Goal: Task Accomplishment & Management: Complete application form

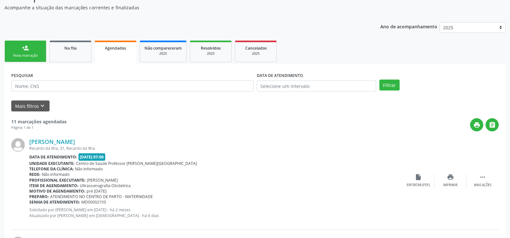
scroll to position [64, 0]
click at [31, 52] on link "person_add Nova marcação" at bounding box center [26, 52] width 42 height 22
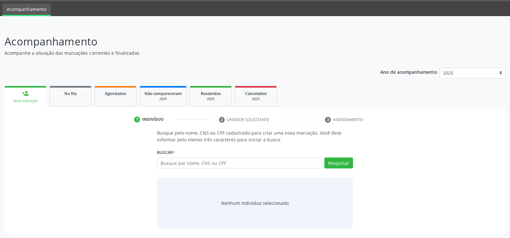
scroll to position [19, 0]
click at [26, 93] on div "person_add" at bounding box center [25, 93] width 7 height 7
click at [177, 164] on input "text" at bounding box center [239, 162] width 165 height 11
type input "706207017416769"
click at [335, 163] on button "Pesquisar" at bounding box center [338, 162] width 29 height 11
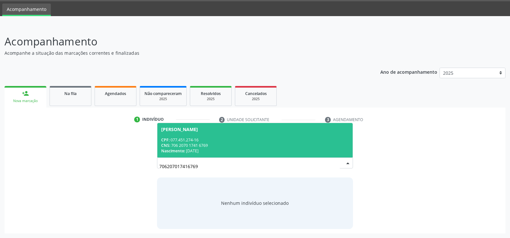
click at [200, 141] on div "CPF: 077.451.274-16" at bounding box center [255, 139] width 188 height 5
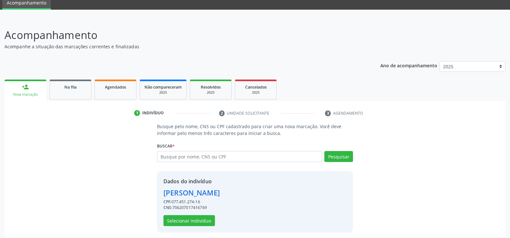
scroll to position [29, 0]
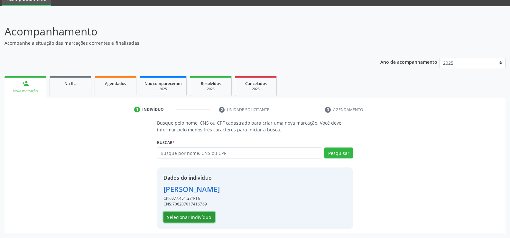
click at [192, 217] on button "Selecionar indivíduo" at bounding box center [188, 216] width 51 height 11
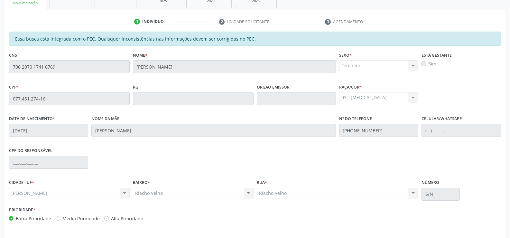
scroll to position [139, 0]
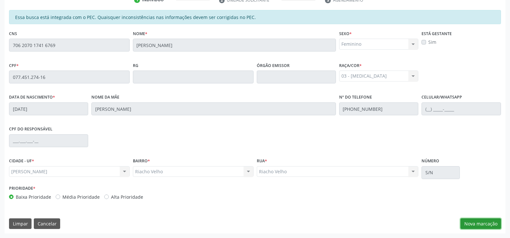
click at [484, 222] on button "Nova marcação" at bounding box center [480, 223] width 41 height 11
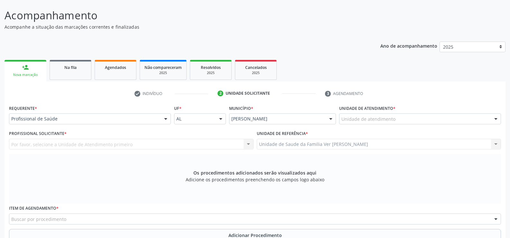
scroll to position [42, 0]
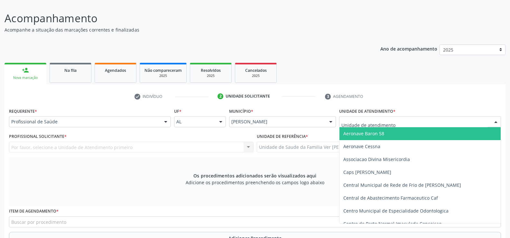
click at [495, 122] on div at bounding box center [496, 121] width 10 height 11
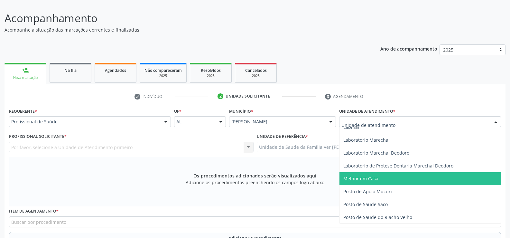
scroll to position [257, 0]
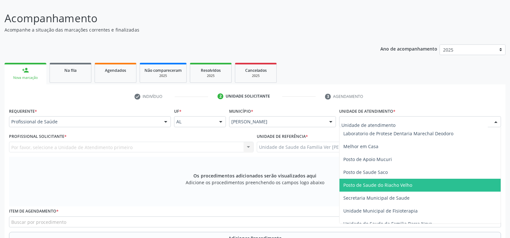
click at [399, 180] on span "Posto de Saude do Riacho Velho" at bounding box center [419, 185] width 161 height 13
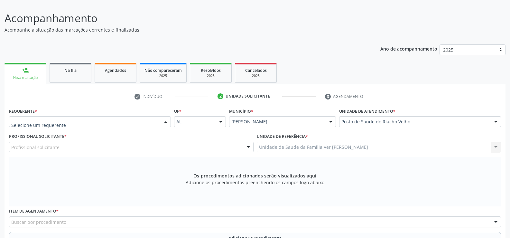
click at [164, 123] on div at bounding box center [166, 121] width 10 height 11
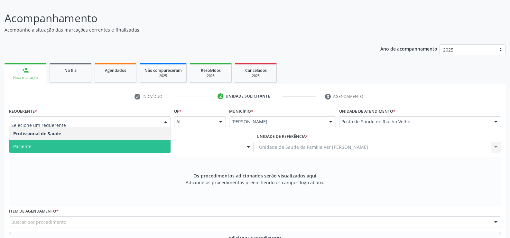
click at [88, 145] on span "Paciente" at bounding box center [89, 146] width 161 height 13
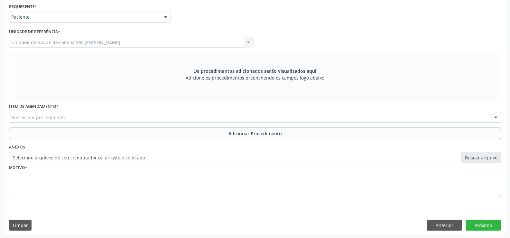
scroll to position [149, 0]
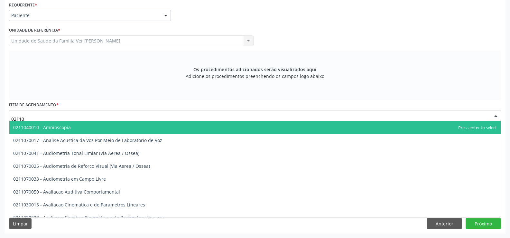
type input "021104"
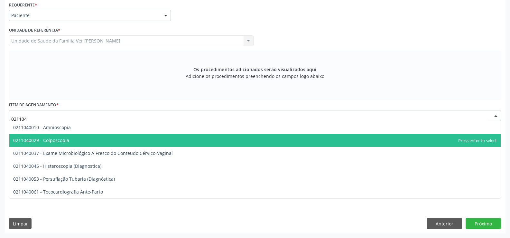
click at [59, 141] on span "0211040029 - Colposcopia" at bounding box center [41, 140] width 56 height 6
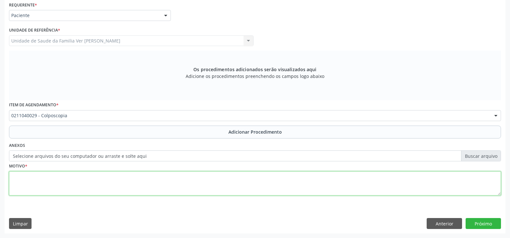
click at [23, 183] on textarea at bounding box center [255, 183] width 492 height 24
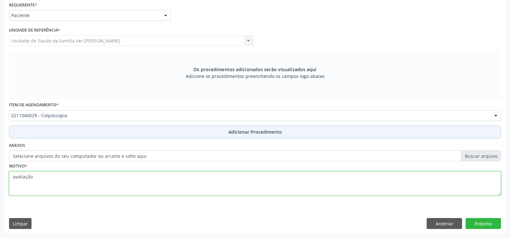
type textarea "avaliação"
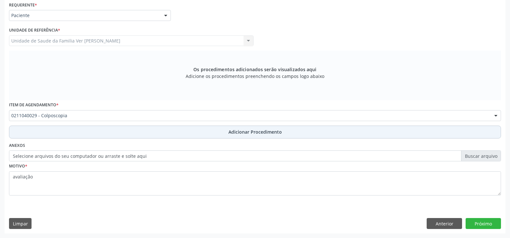
click at [264, 126] on button "Adicionar Procedimento" at bounding box center [255, 131] width 492 height 13
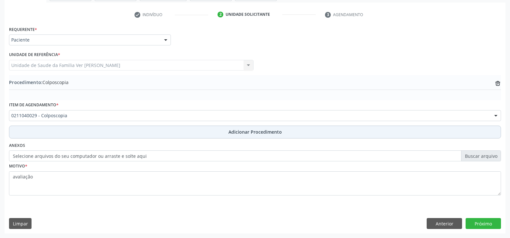
scroll to position [124, 0]
click at [271, 131] on span "Adicionar Procedimento" at bounding box center [254, 131] width 53 height 7
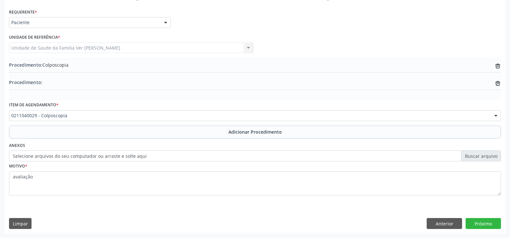
click at [483, 159] on label "Selecione arquivos do seu computador ou arraste e solte aqui" at bounding box center [255, 155] width 492 height 11
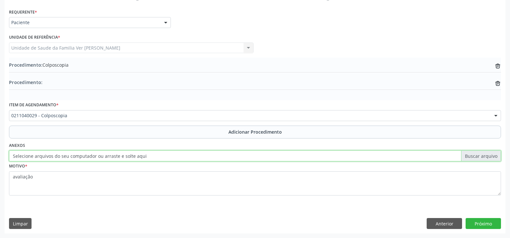
click at [483, 159] on input "Selecione arquivos do seu computador ou arraste e solte aqui" at bounding box center [255, 155] width 492 height 11
type input "C:\fakepath\WhatsApp Image [DATE] 11.15.56.jpeg"
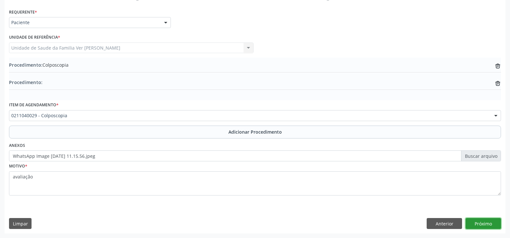
click at [492, 224] on button "Próximo" at bounding box center [483, 223] width 35 height 11
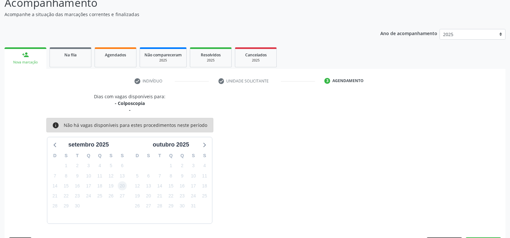
scroll to position [77, 0]
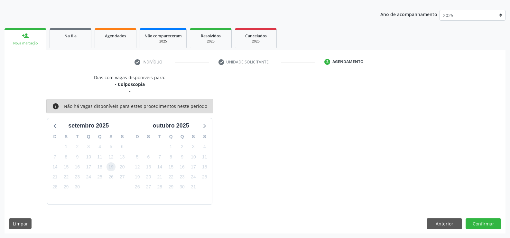
click at [108, 167] on span "19" at bounding box center [110, 166] width 9 height 9
click at [112, 167] on span "19" at bounding box center [110, 166] width 9 height 9
click at [483, 224] on button "Confirmar" at bounding box center [483, 223] width 35 height 11
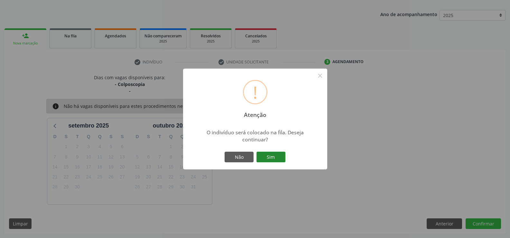
click at [268, 152] on button "Sim" at bounding box center [270, 157] width 29 height 11
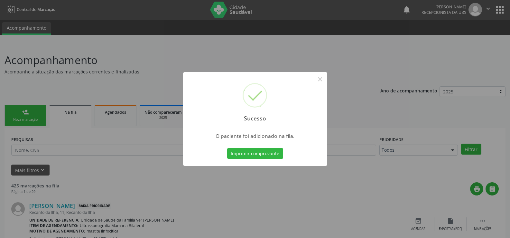
scroll to position [0, 0]
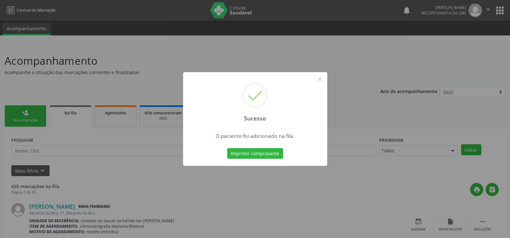
click at [131, 117] on div "Sucesso × O paciente foi adicionado na fila. Imprimir comprovante Cancel" at bounding box center [255, 119] width 510 height 238
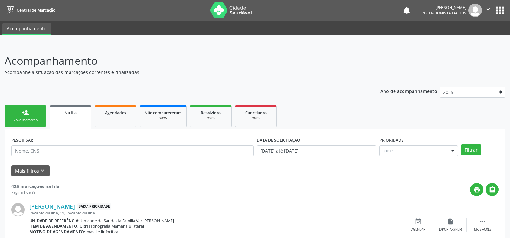
click at [131, 117] on link "Agendados" at bounding box center [116, 116] width 42 height 22
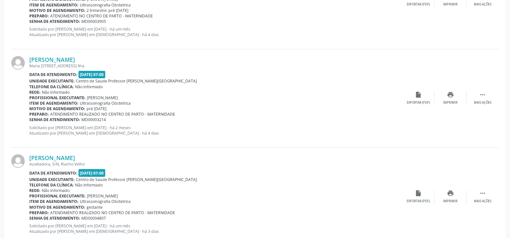
scroll to position [439, 0]
